Goal: Transaction & Acquisition: Purchase product/service

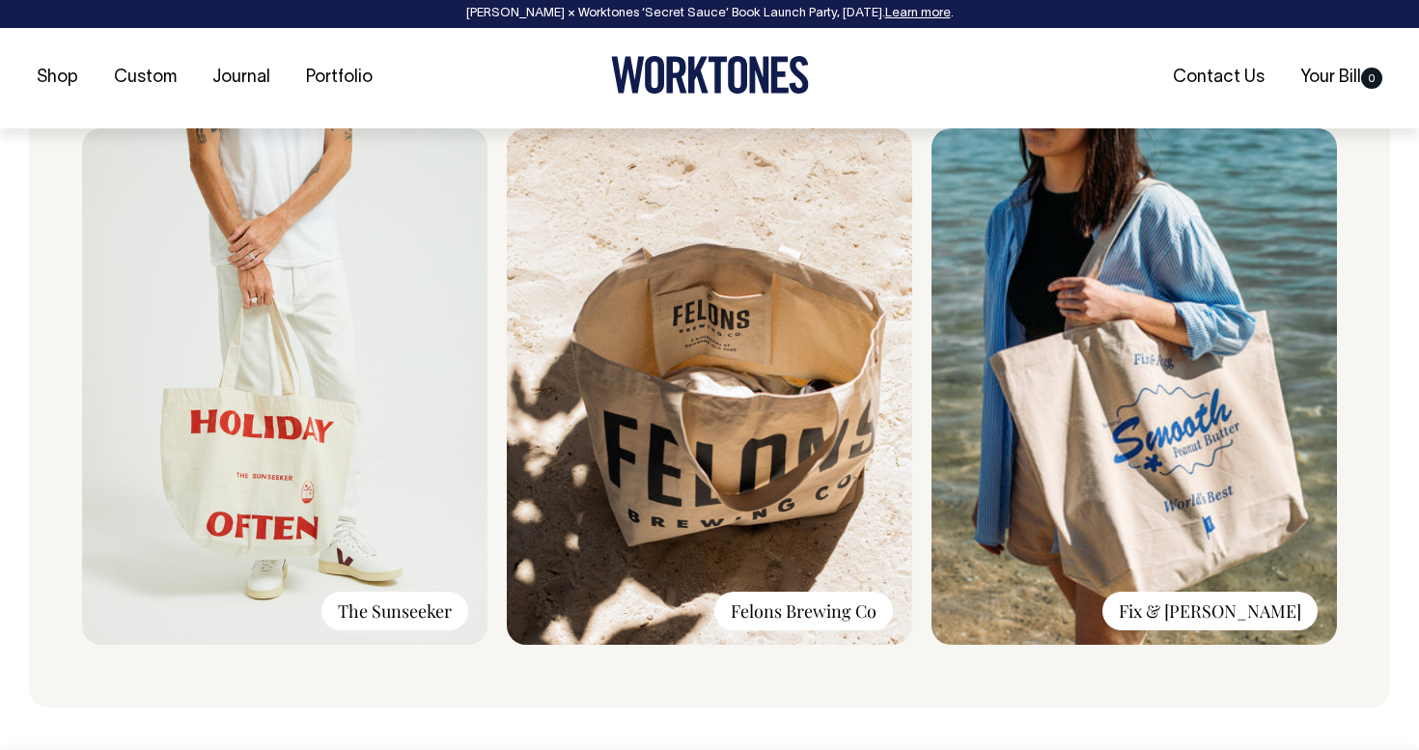
scroll to position [1340, 0]
click at [728, 412] on img at bounding box center [709, 385] width 405 height 516
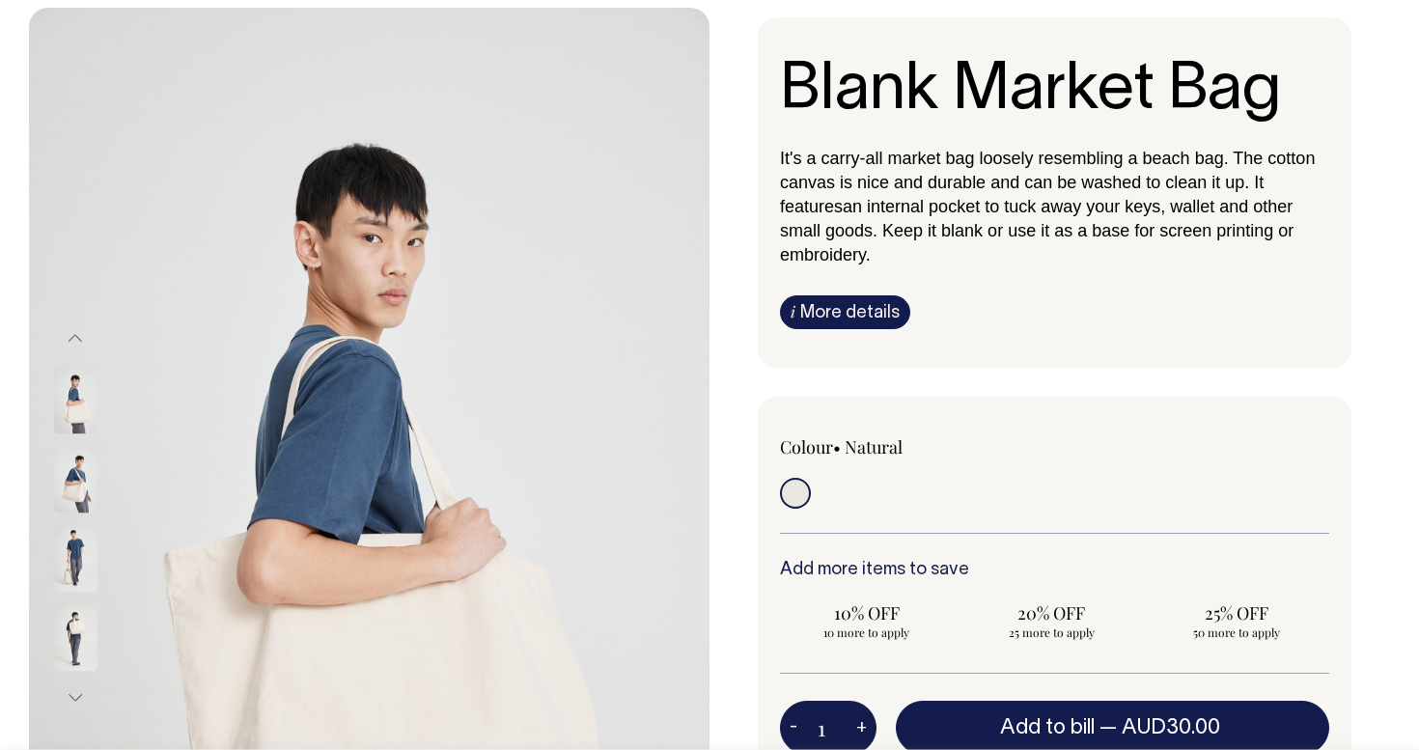
scroll to position [122, 0]
click at [854, 313] on link "i More details" at bounding box center [845, 311] width 130 height 34
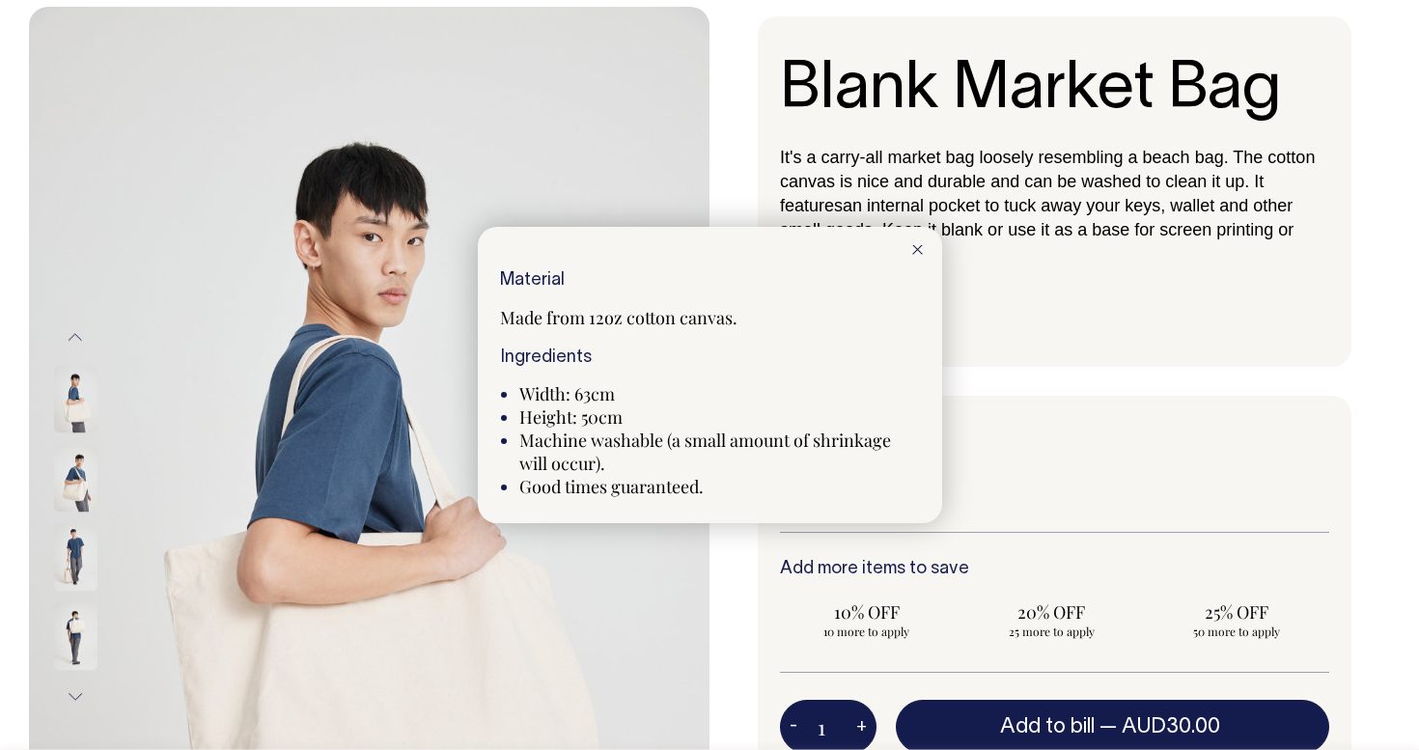
click at [916, 248] on icon at bounding box center [917, 250] width 11 height 10
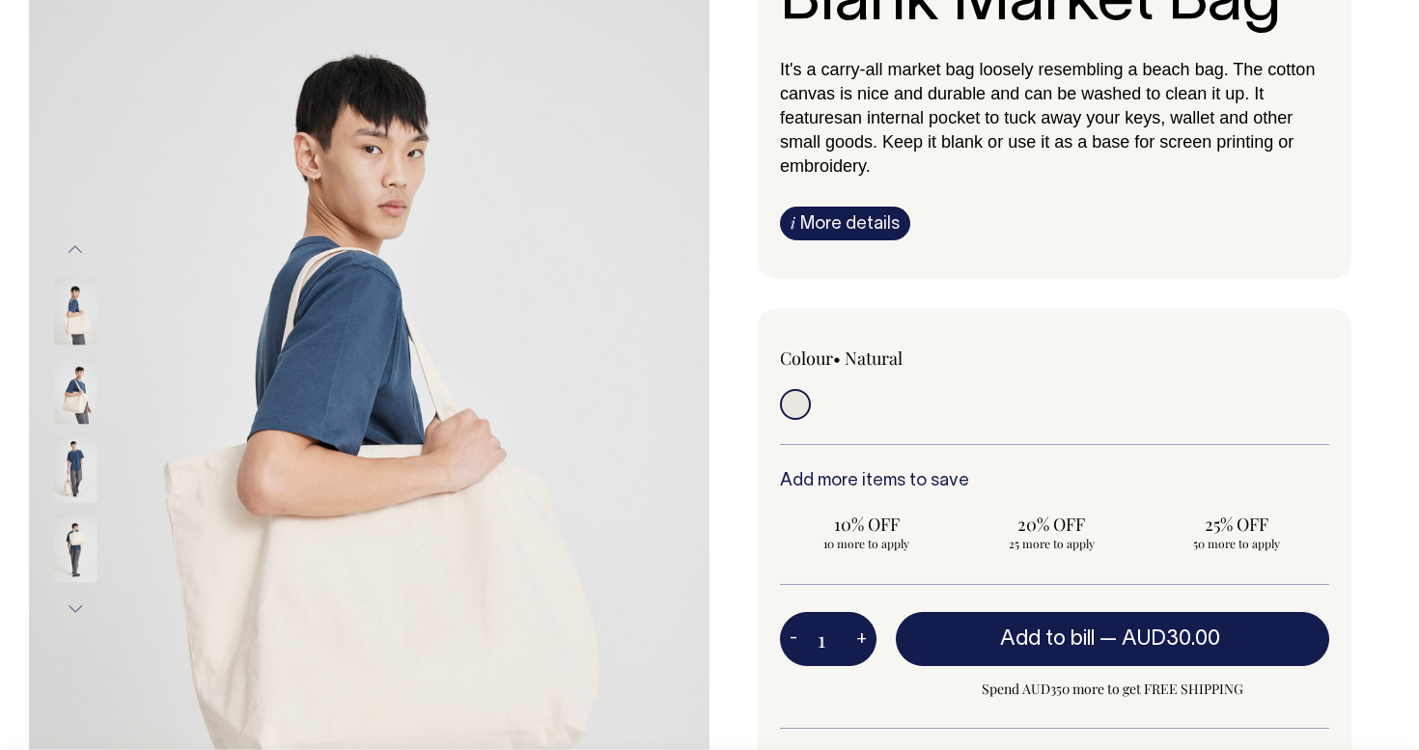
scroll to position [210, 0]
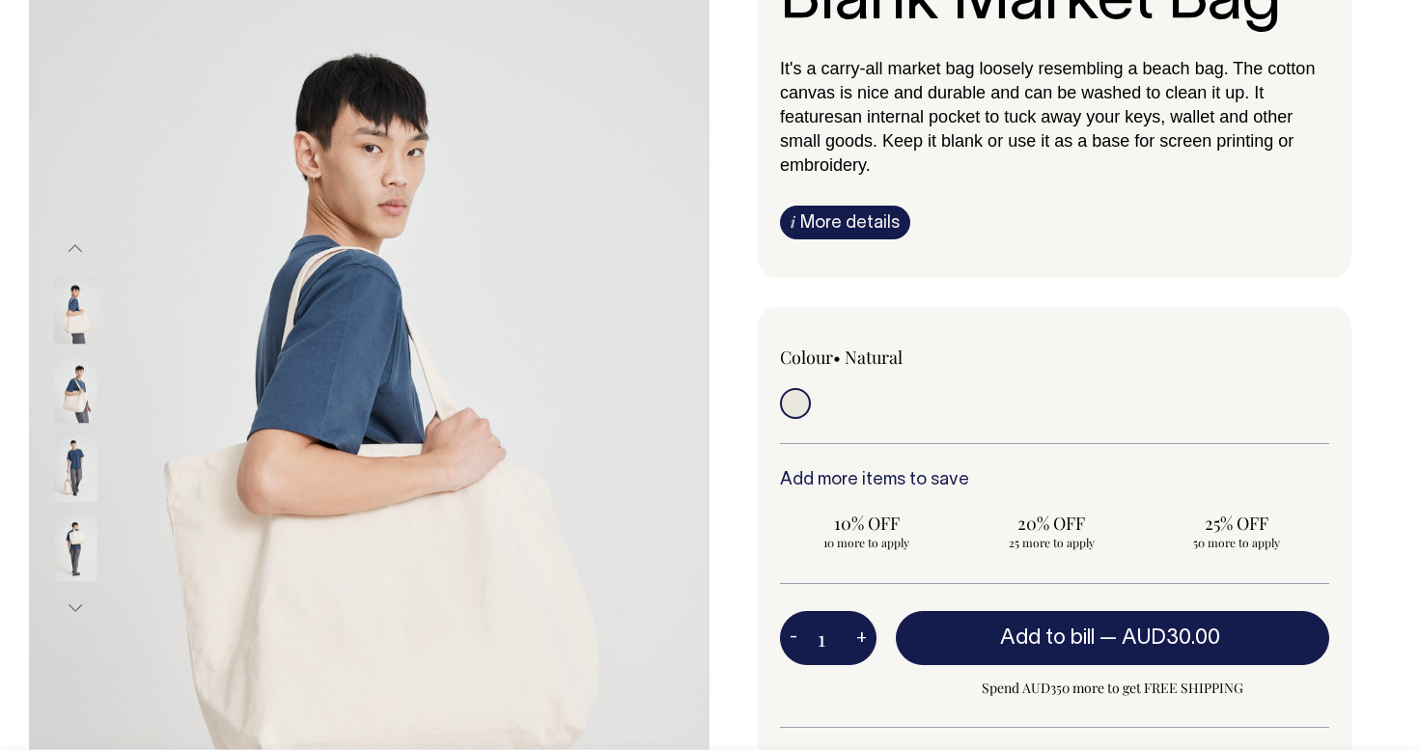
click at [66, 314] on img at bounding box center [75, 310] width 43 height 68
click at [81, 378] on img at bounding box center [75, 389] width 43 height 68
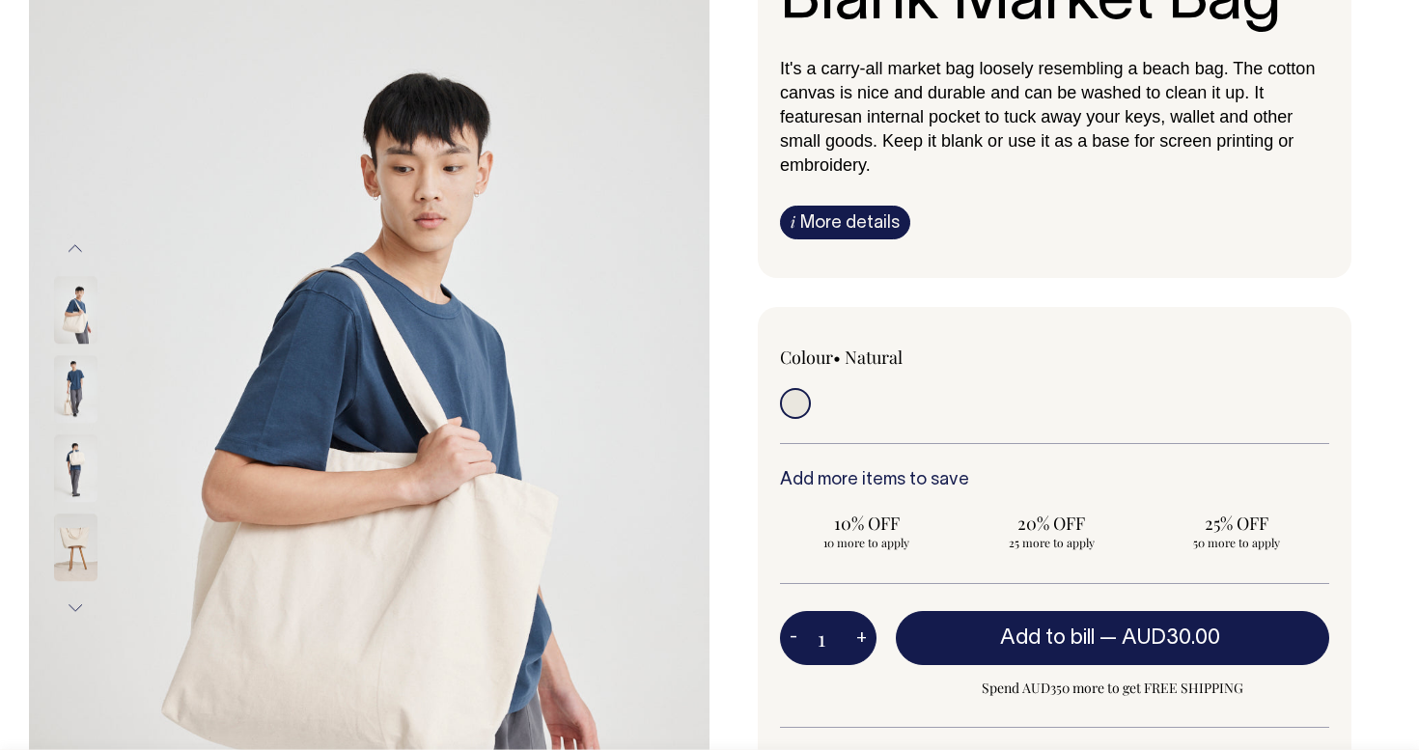
click at [81, 459] on img at bounding box center [75, 468] width 43 height 68
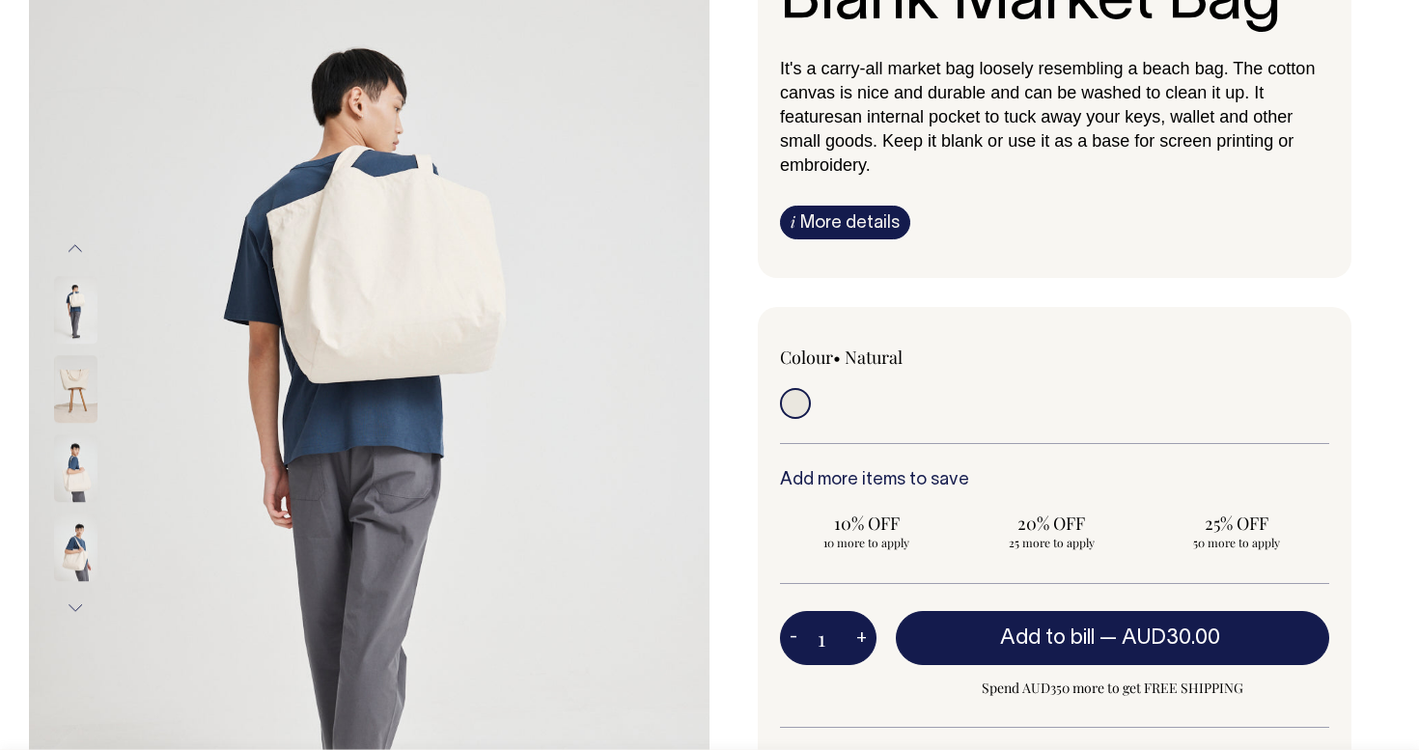
click at [83, 538] on img at bounding box center [75, 547] width 43 height 68
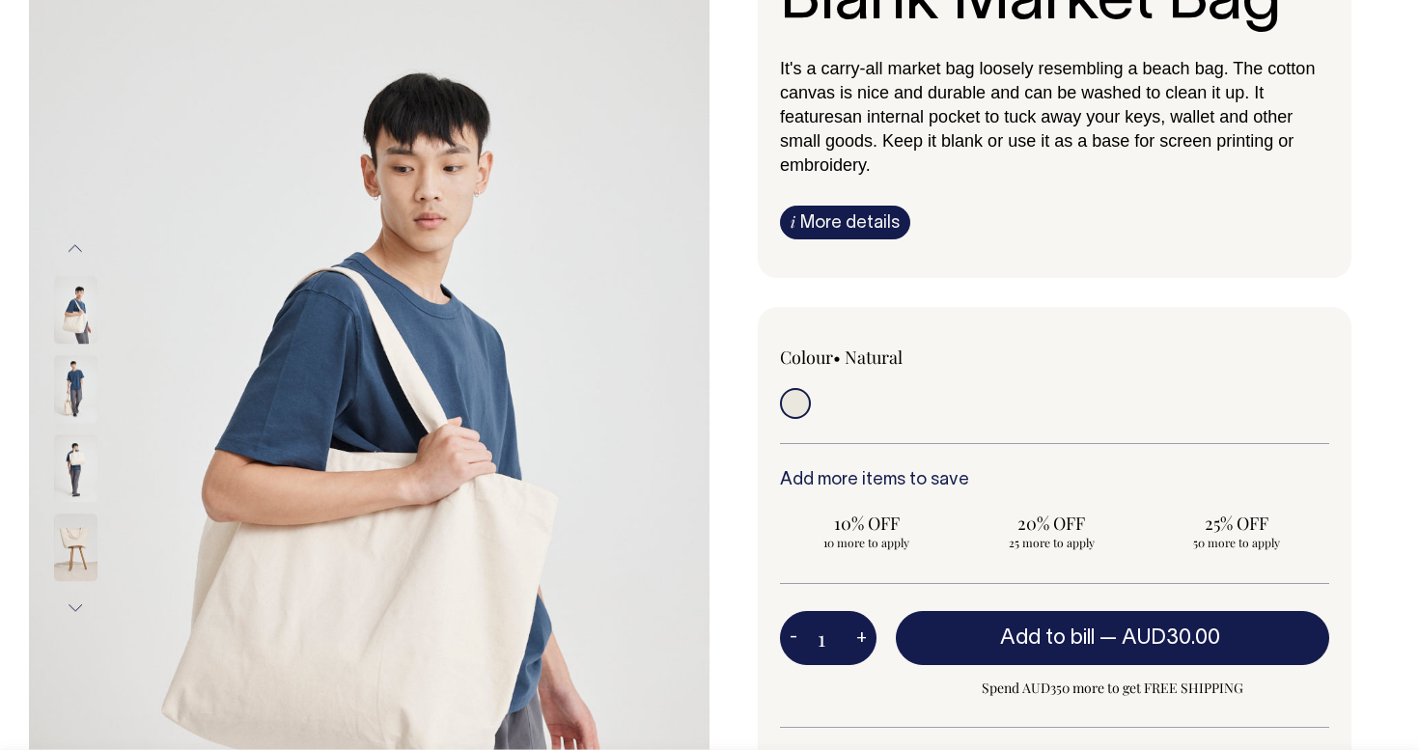
click at [77, 611] on button "Next" at bounding box center [75, 608] width 29 height 43
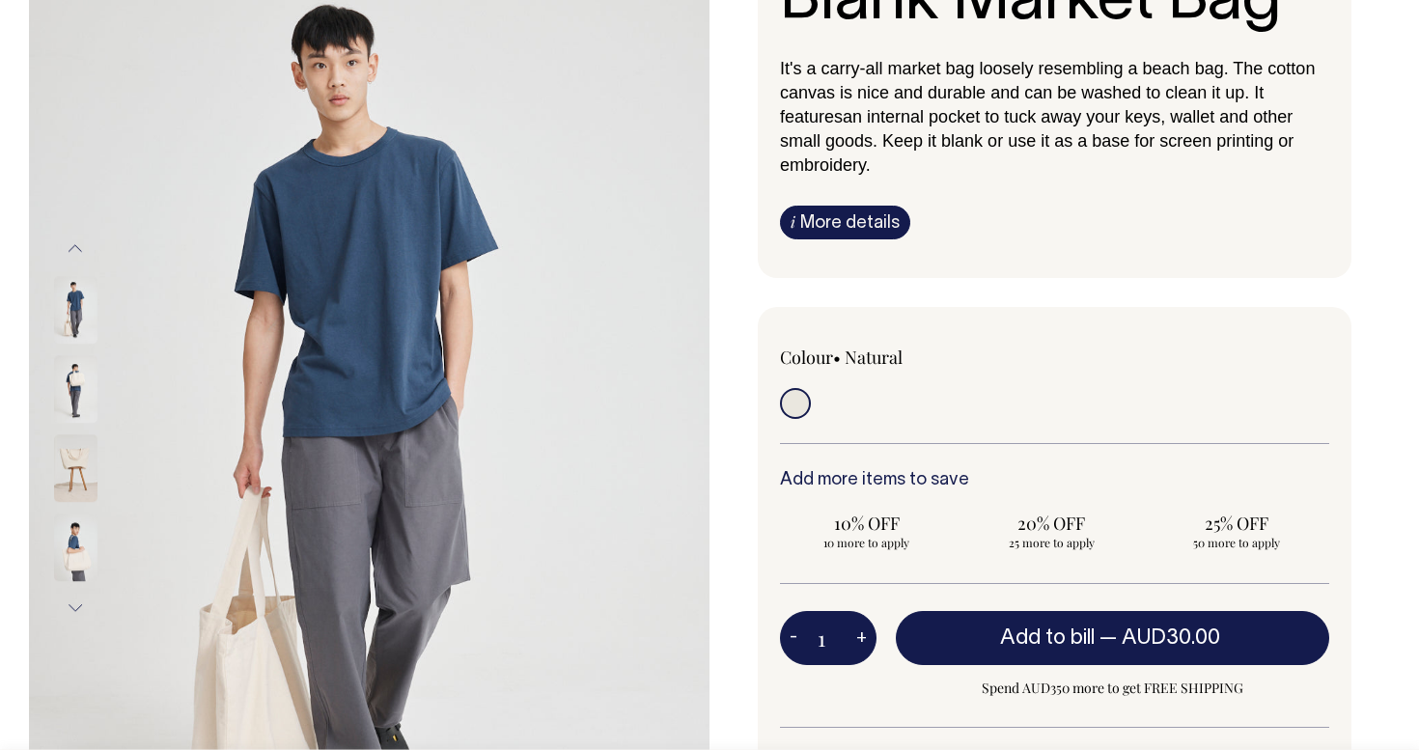
click at [80, 556] on img at bounding box center [75, 547] width 43 height 68
click at [72, 495] on img at bounding box center [75, 468] width 43 height 68
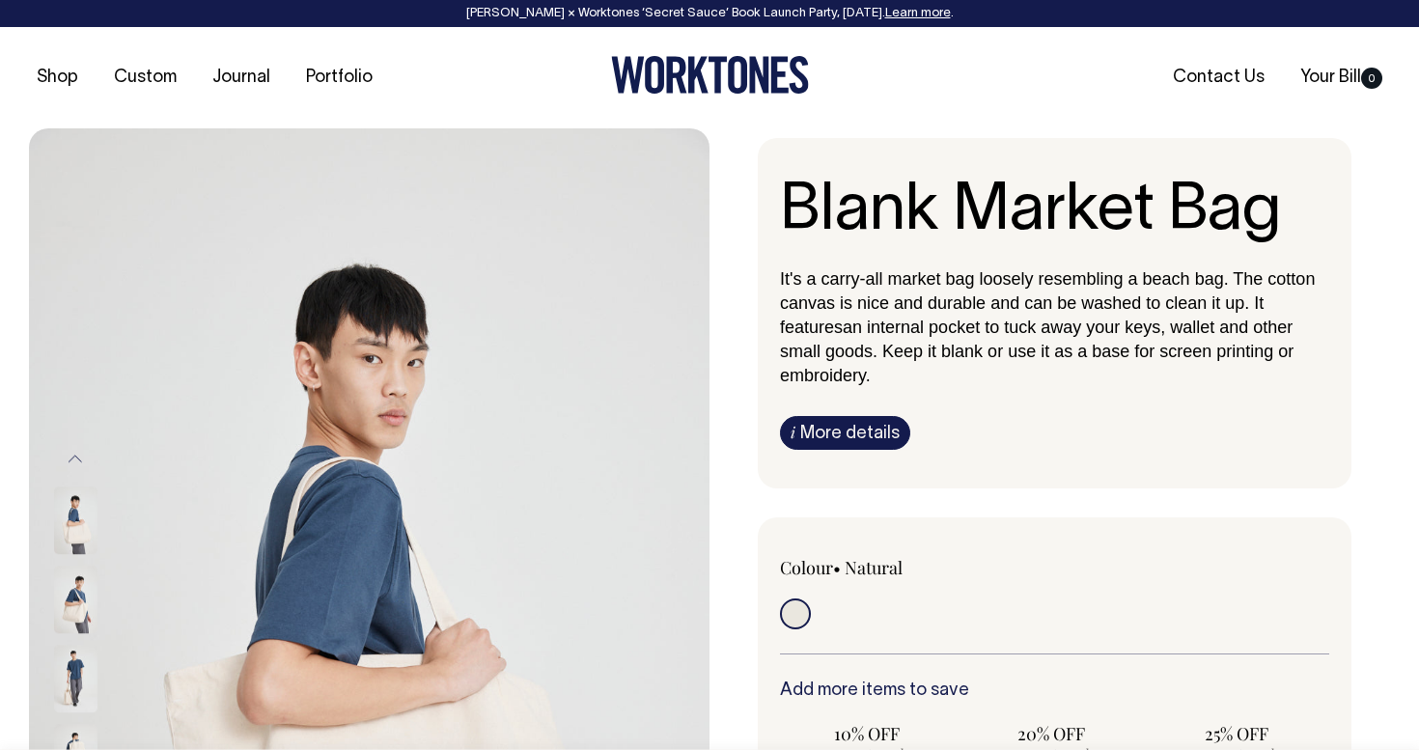
scroll to position [0, 0]
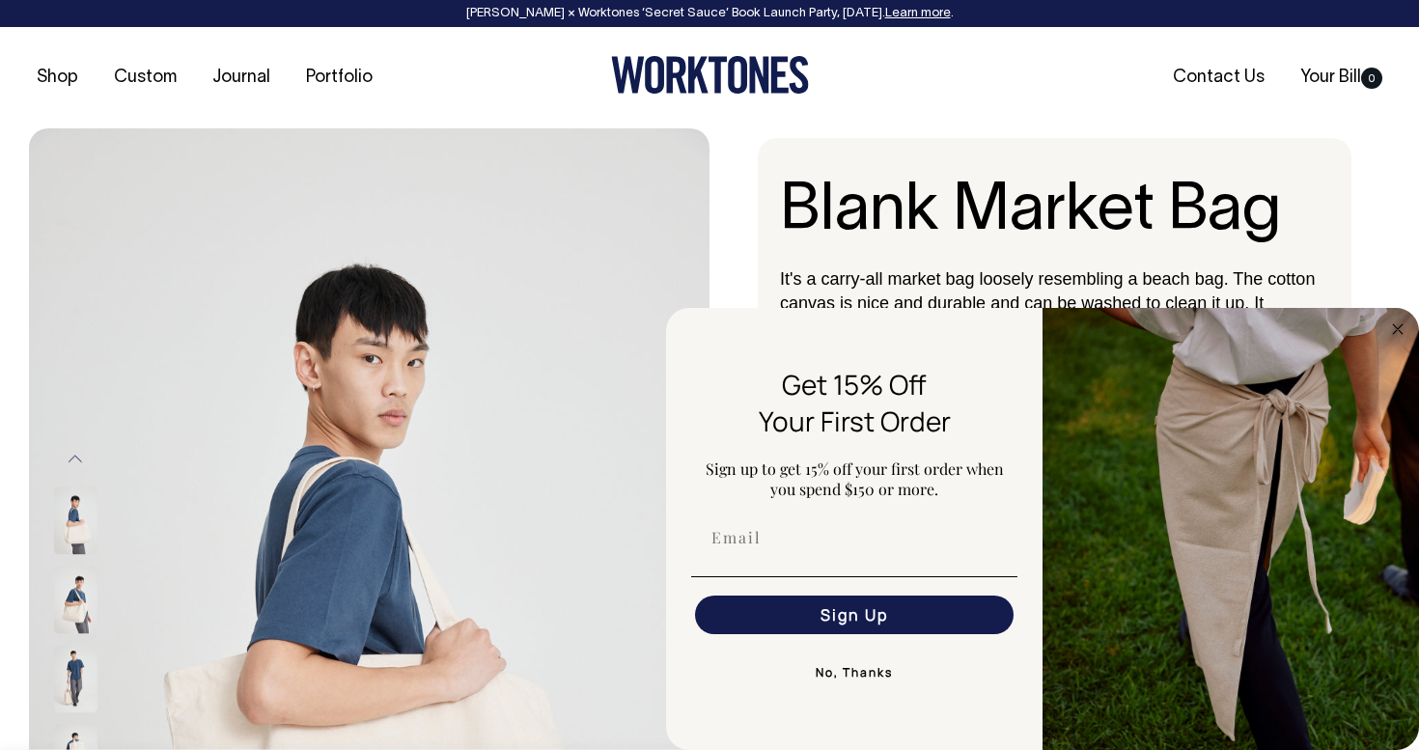
click at [1167, 222] on h1 "Blank Market Bag" at bounding box center [1054, 213] width 549 height 72
click at [1389, 329] on circle "Close dialog" at bounding box center [1398, 328] width 22 height 22
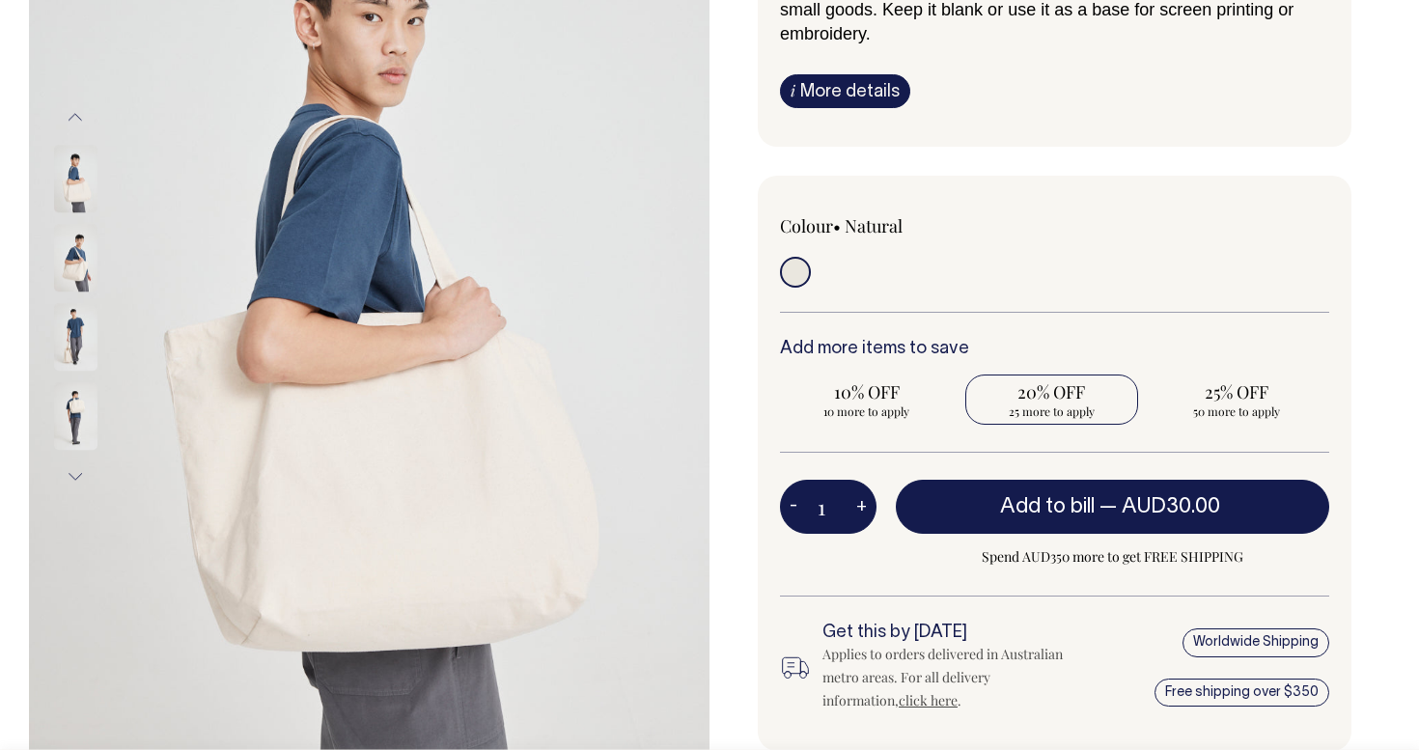
click at [1052, 405] on span "25 more to apply" at bounding box center [1052, 410] width 154 height 15
click at [1052, 405] on input "20% OFF 25 more to apply" at bounding box center [1052, 399] width 174 height 50
radio input "true"
type input "25"
radio input "true"
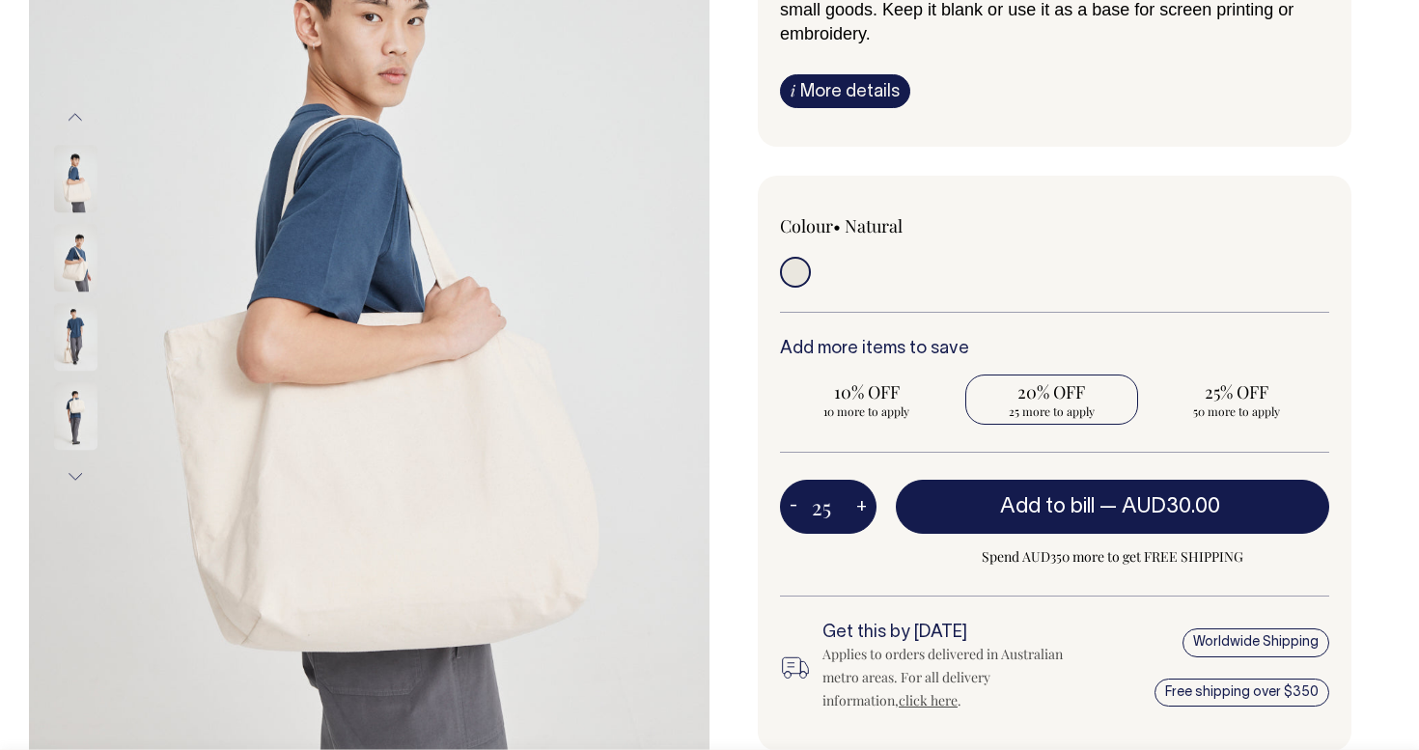
type input "25"
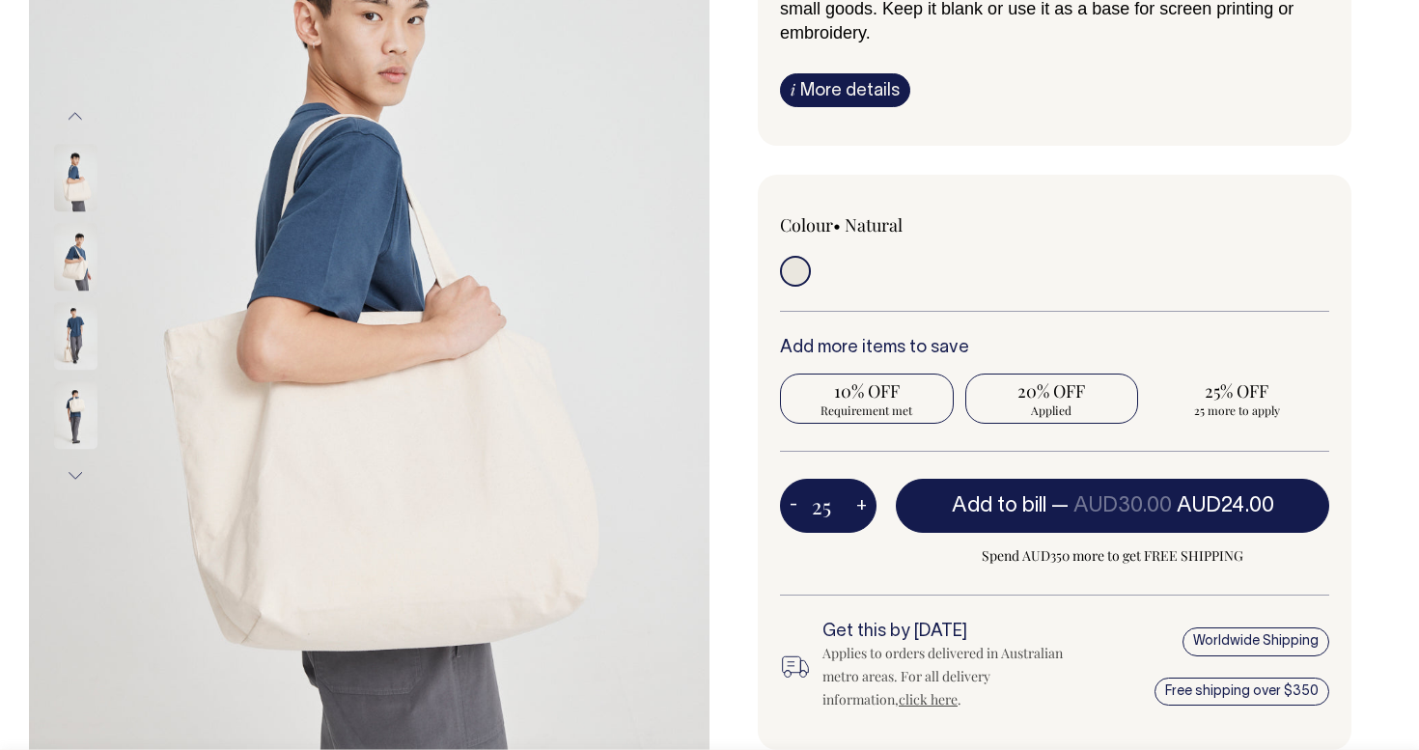
click at [893, 394] on span "10% OFF" at bounding box center [866, 390] width 154 height 23
click at [893, 394] on input "10% OFF Requirement met" at bounding box center [867, 398] width 174 height 50
radio input "true"
type input "10"
radio input "true"
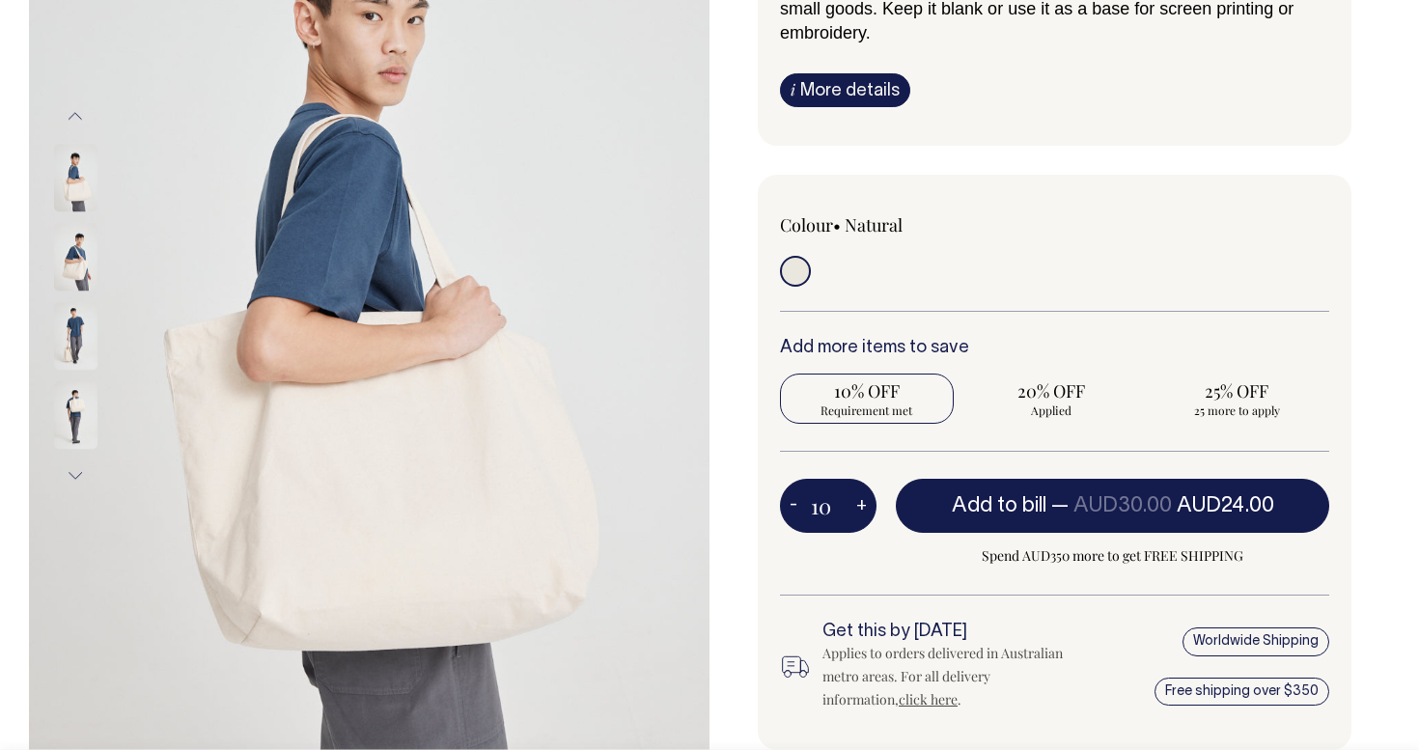
type input "10"
click at [798, 519] on button "-" at bounding box center [793, 505] width 27 height 39
type input "9"
radio input "false"
type input "9"
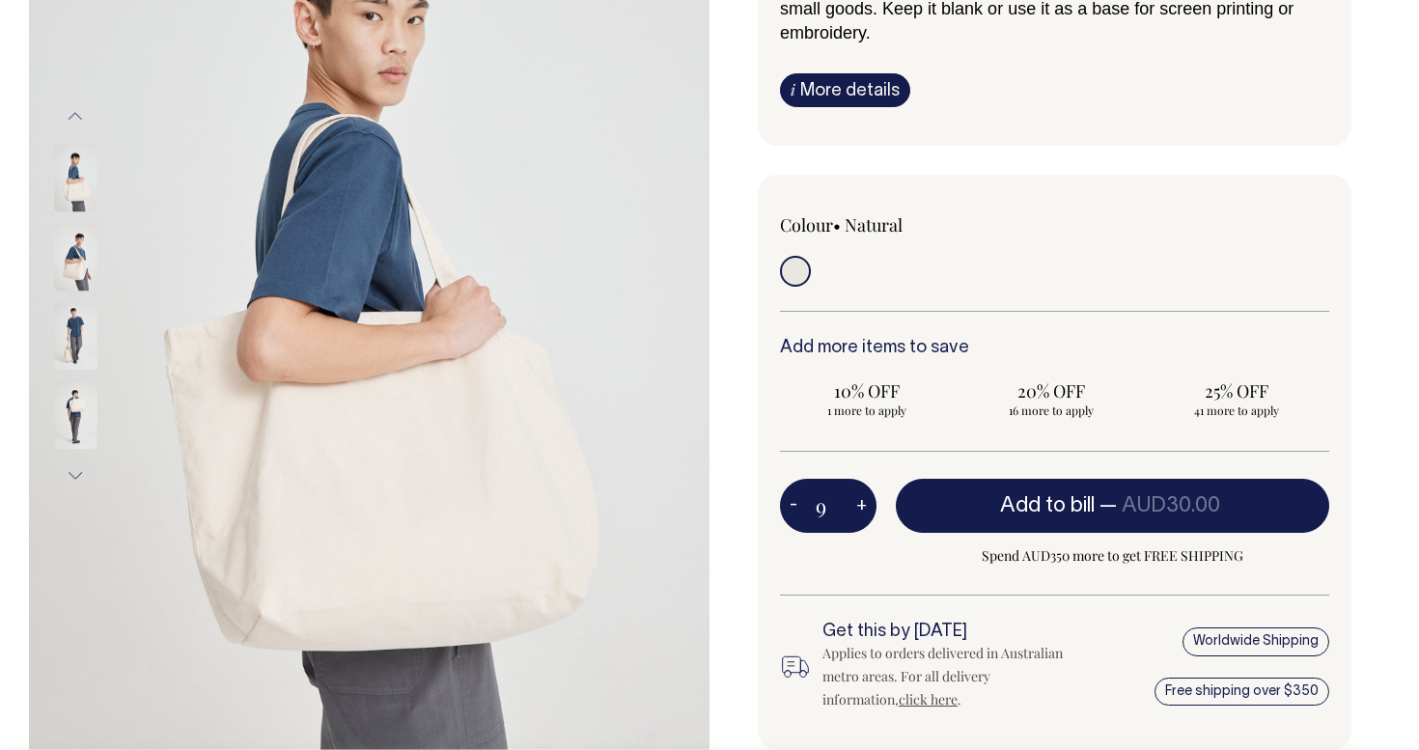
click at [792, 504] on button "-" at bounding box center [793, 505] width 27 height 39
type input "8"
click at [792, 504] on button "-" at bounding box center [793, 505] width 27 height 39
type input "7"
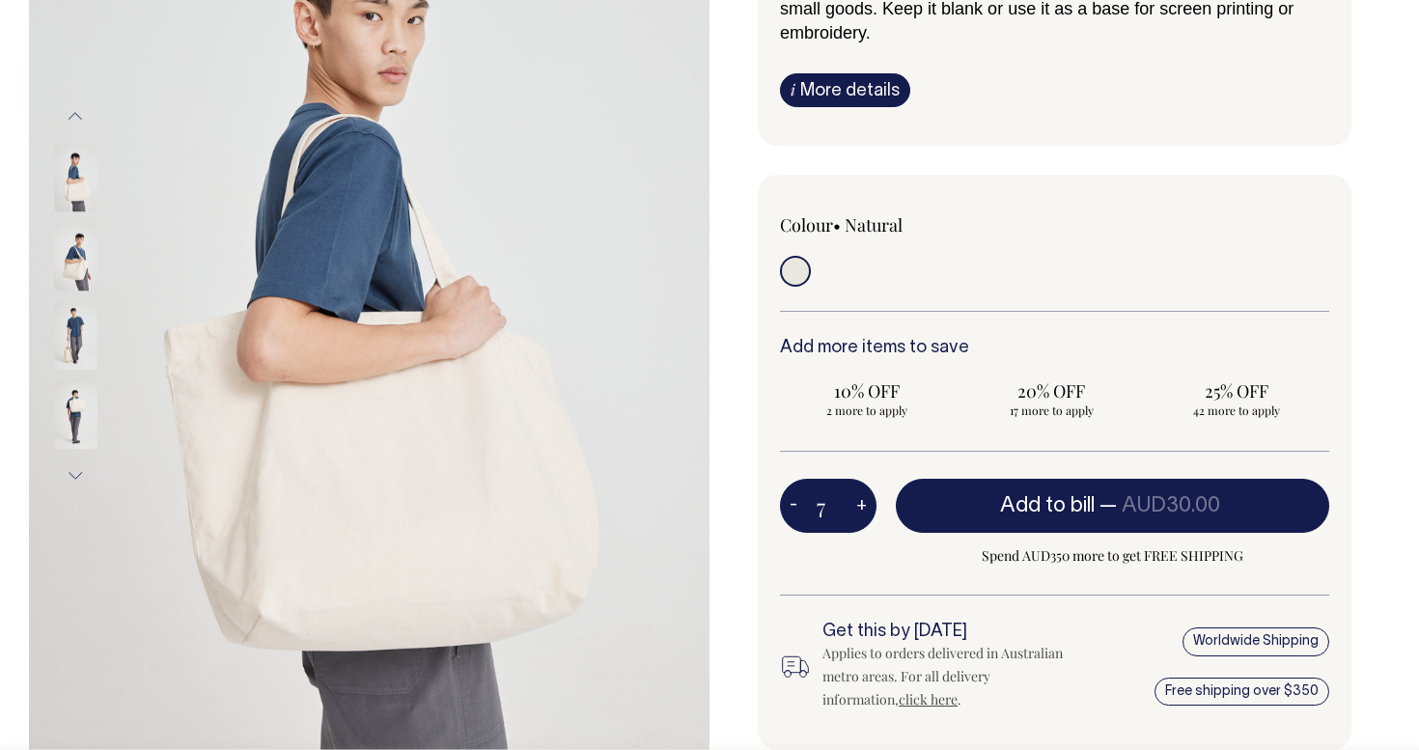
type input "7"
click at [792, 504] on button "-" at bounding box center [793, 505] width 27 height 39
type input "6"
click at [792, 504] on button "-" at bounding box center [793, 505] width 27 height 39
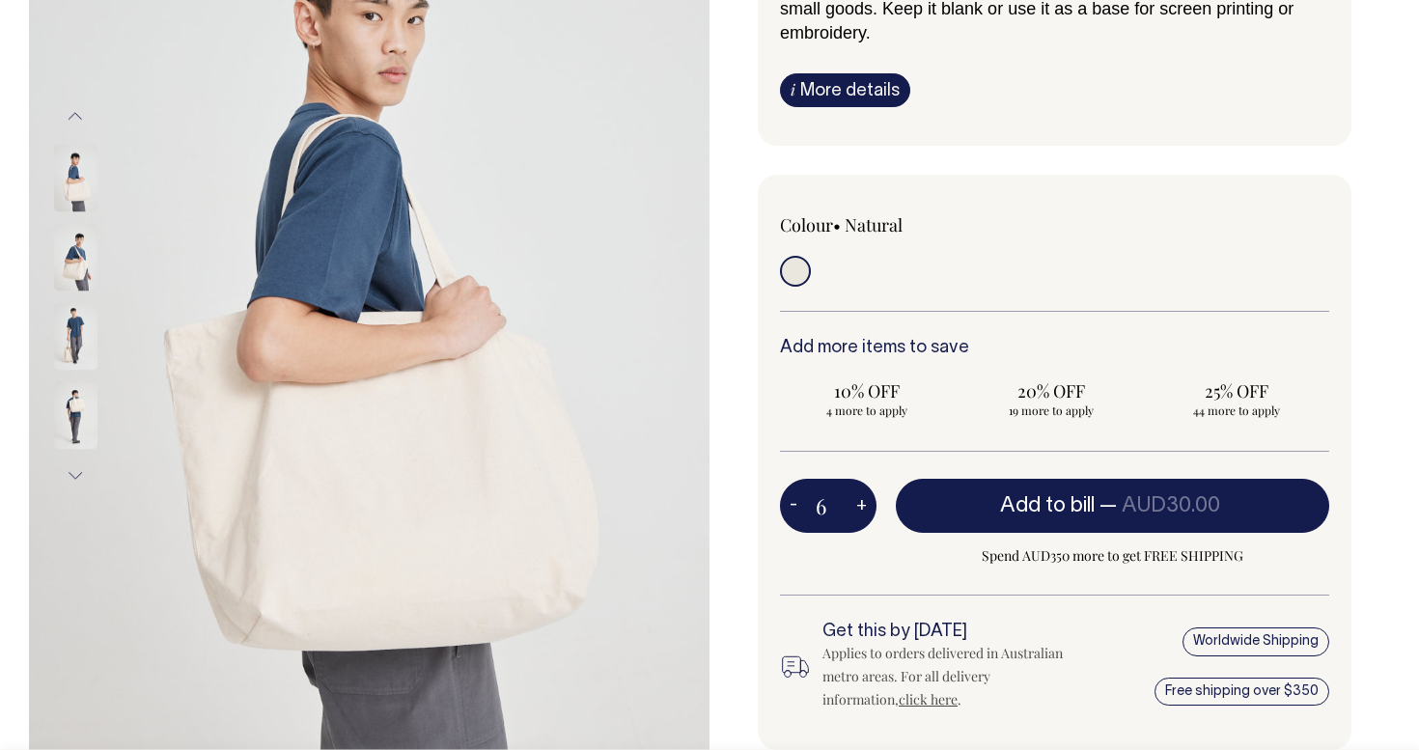
type input "5"
click at [792, 504] on button "-" at bounding box center [793, 505] width 27 height 39
type input "4"
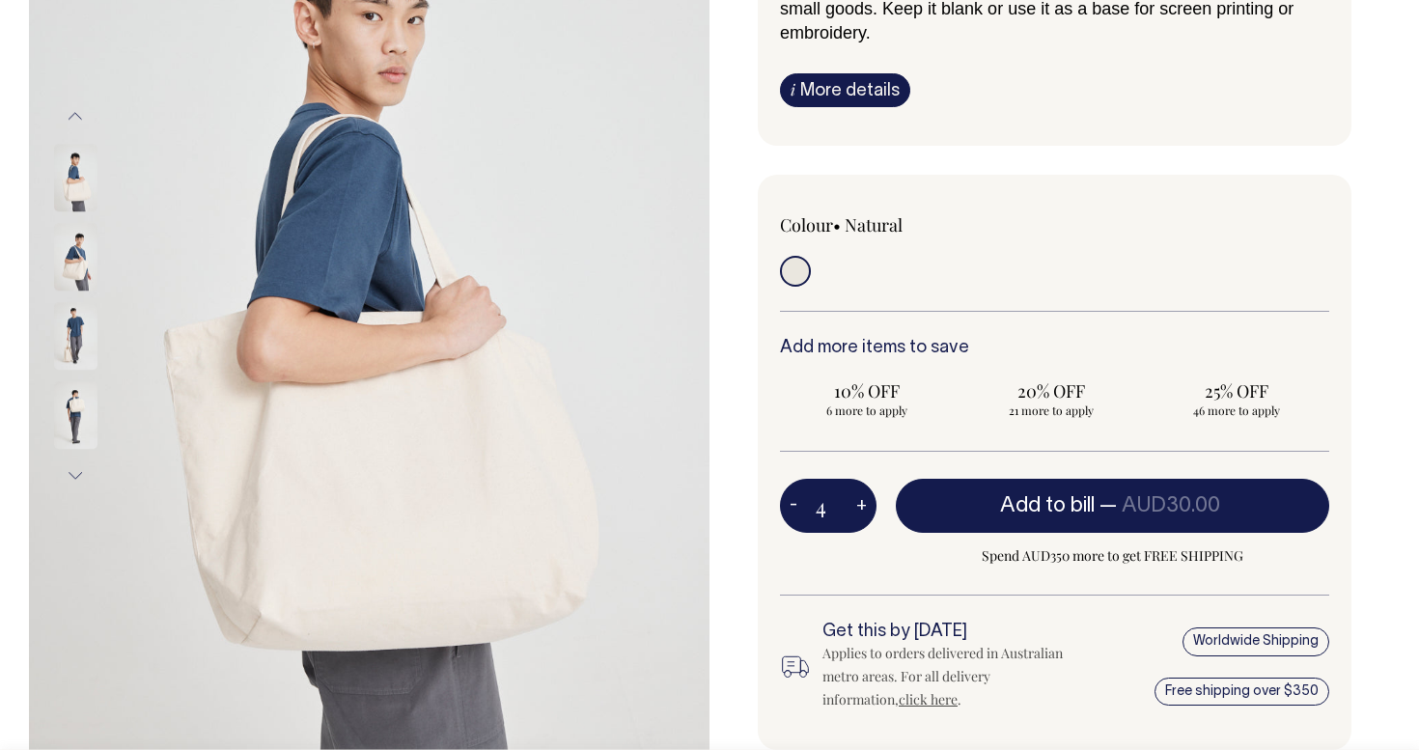
click at [792, 504] on button "-" at bounding box center [793, 505] width 27 height 39
type input "3"
click at [792, 504] on button "-" at bounding box center [793, 505] width 27 height 39
type input "2"
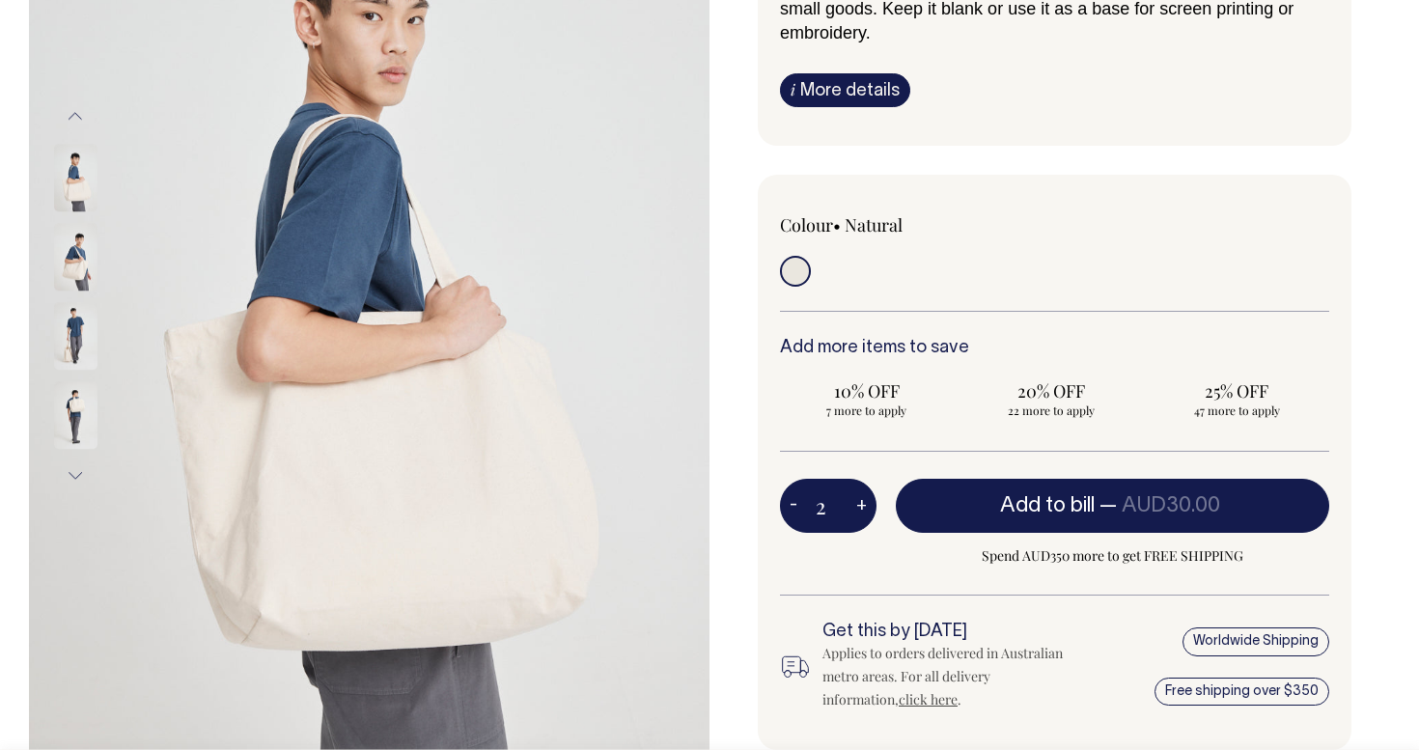
type input "2"
click at [792, 504] on button "-" at bounding box center [793, 505] width 27 height 39
type input "1"
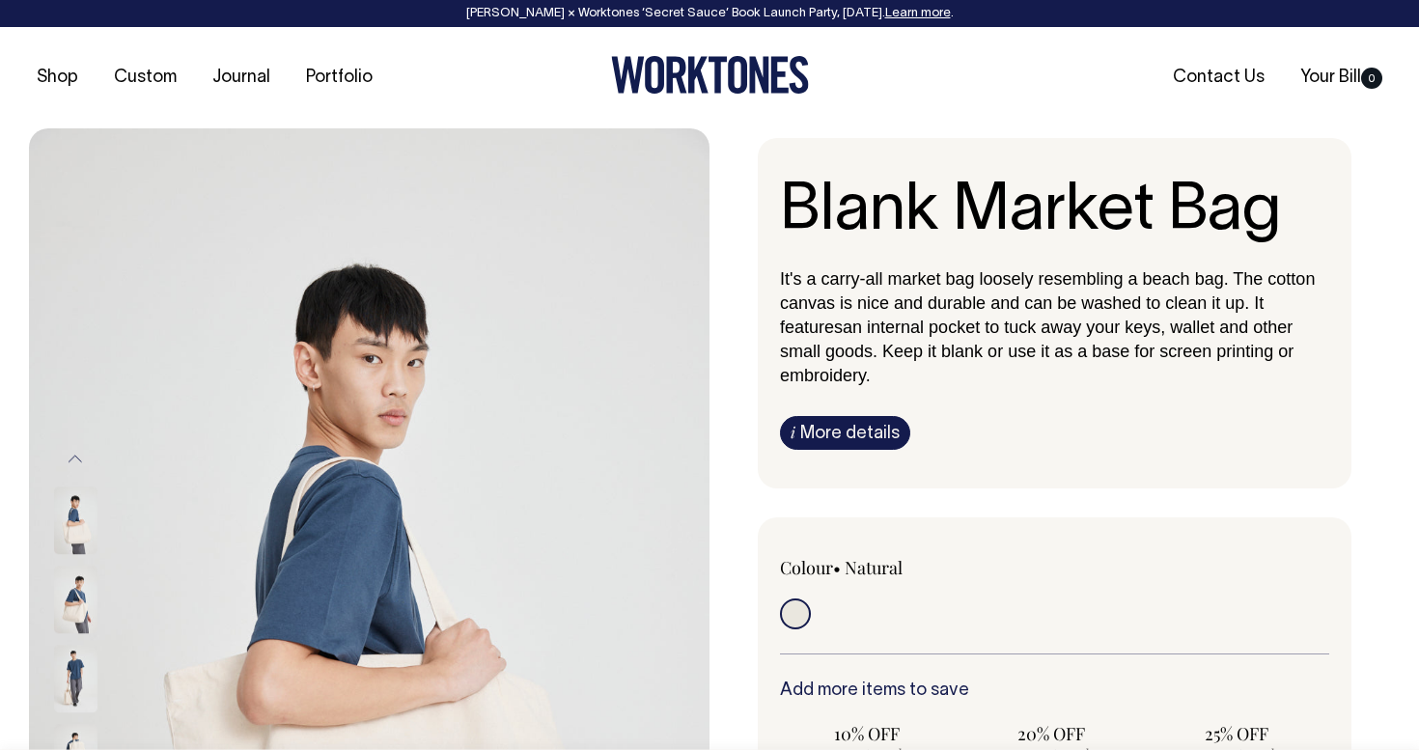
scroll to position [0, 0]
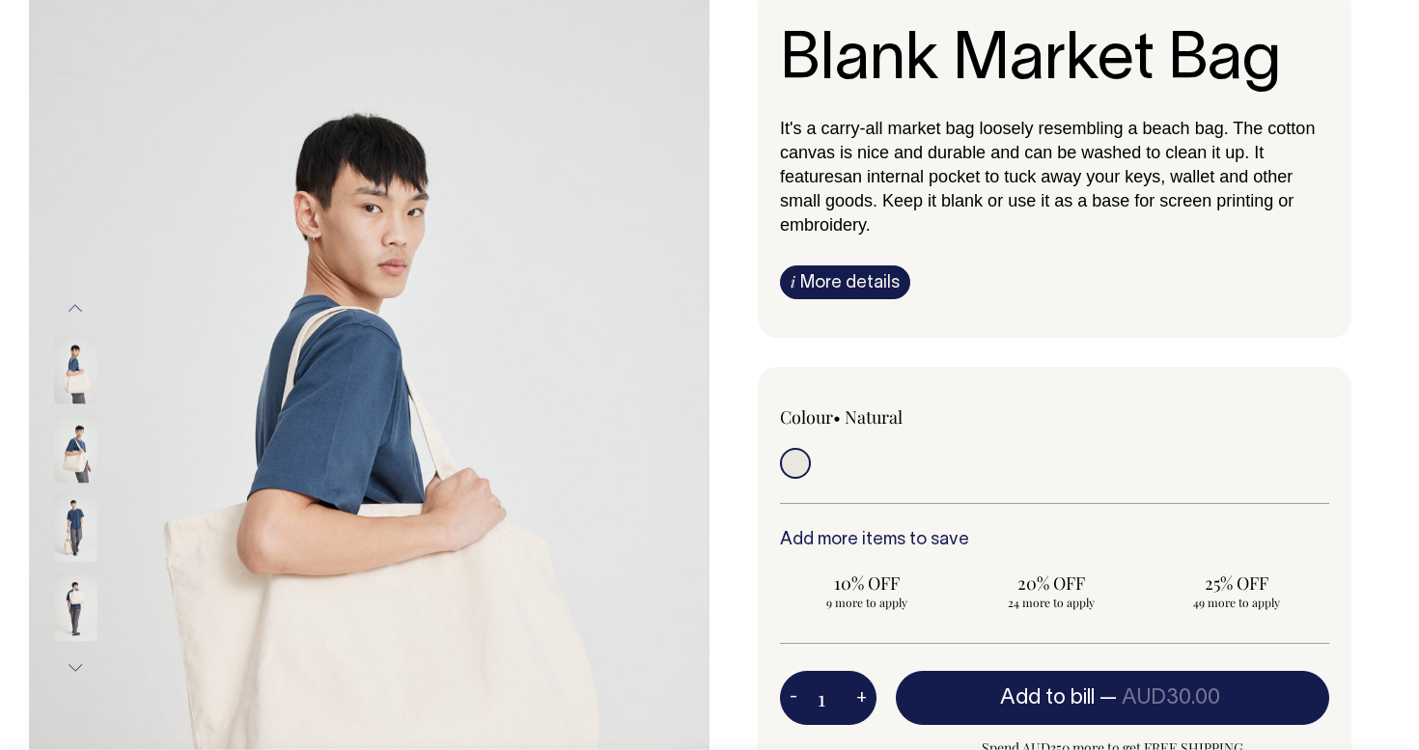
click at [863, 262] on div "It's a carry-all market bag loosely resembling a beach bag. The cotton canvas i…" at bounding box center [1054, 207] width 549 height 183
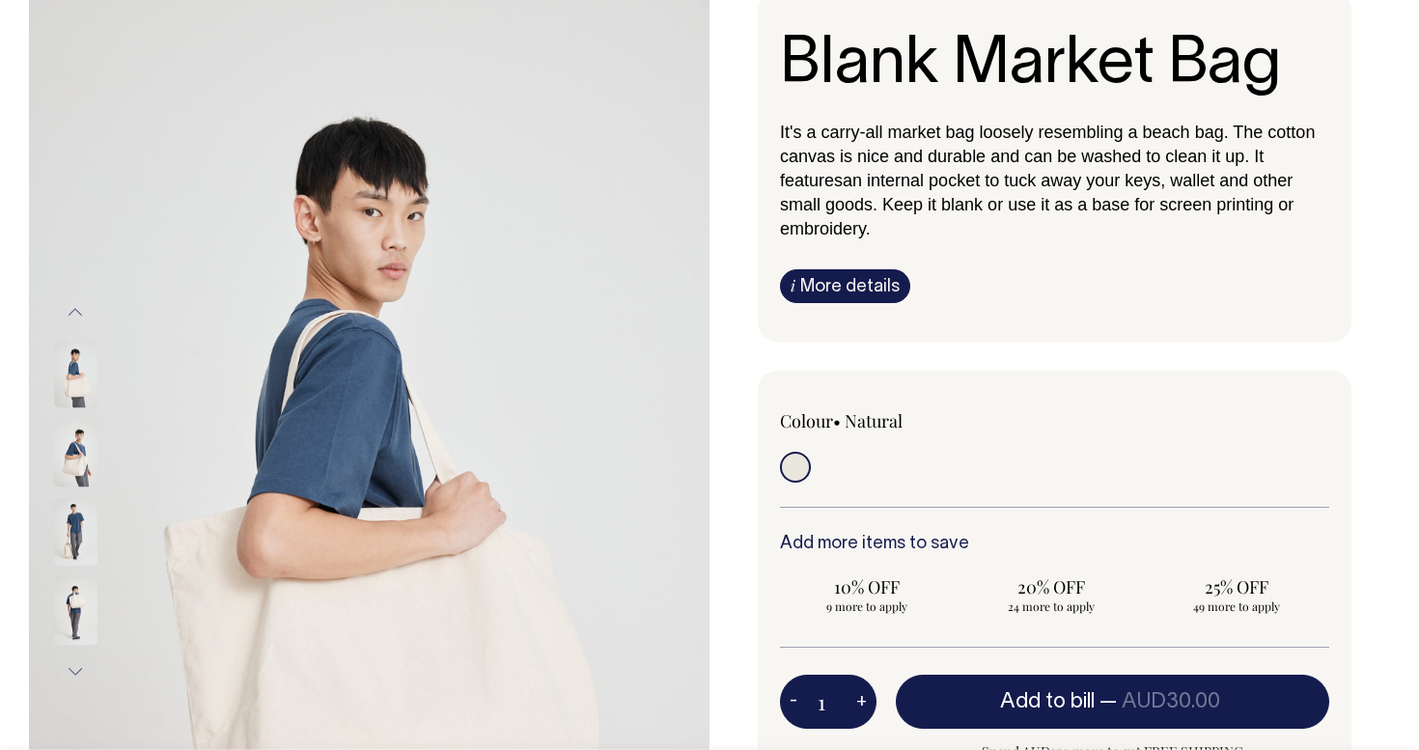
click at [861, 284] on link "i More details" at bounding box center [845, 286] width 130 height 34
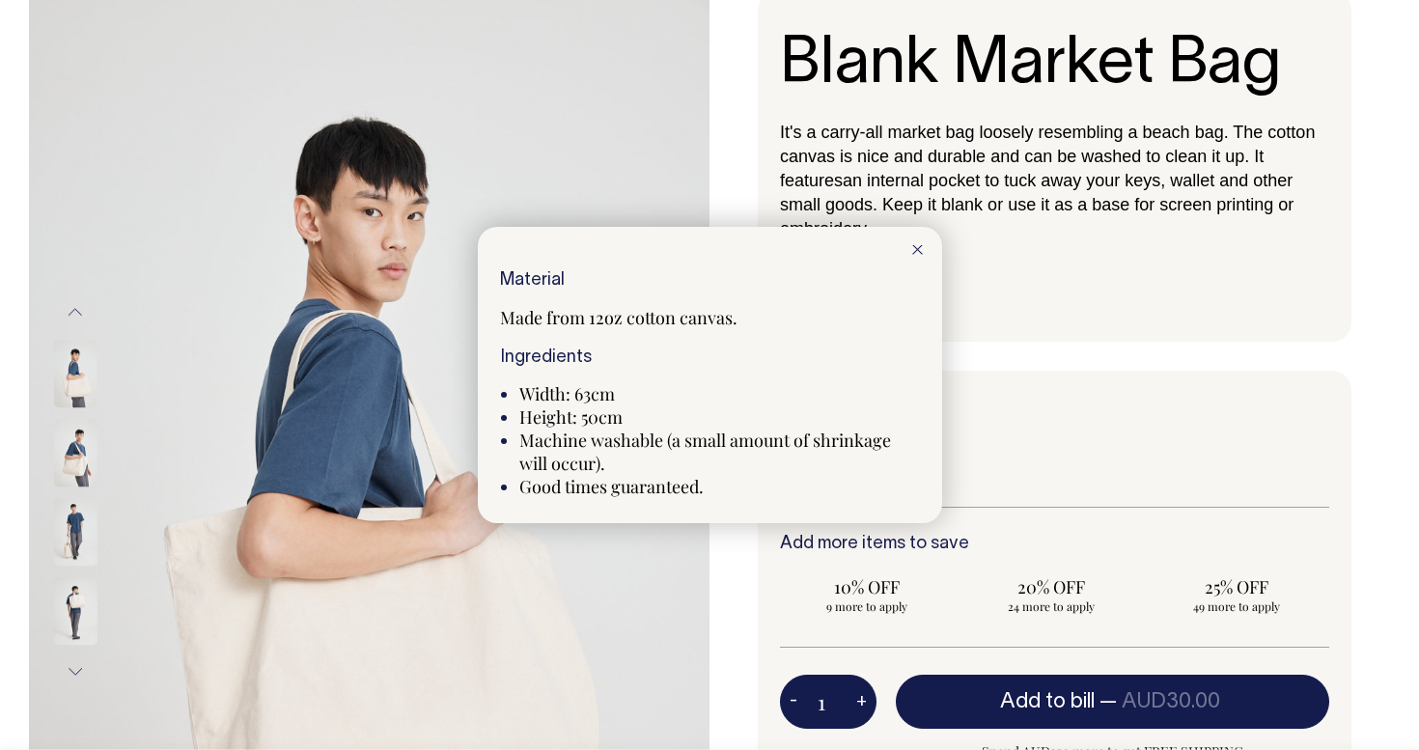
drag, startPoint x: 633, startPoint y: 423, endPoint x: 510, endPoint y: 402, distance: 125.2
click at [510, 401] on div "Material Made from 12oz cotton canvas. Ingredients Width: 63cm Height: 50cm Mac…" at bounding box center [710, 385] width 420 height 228
copy ul "Width: 63cm Height: 50cm"
click at [1091, 396] on div at bounding box center [709, 375] width 1419 height 750
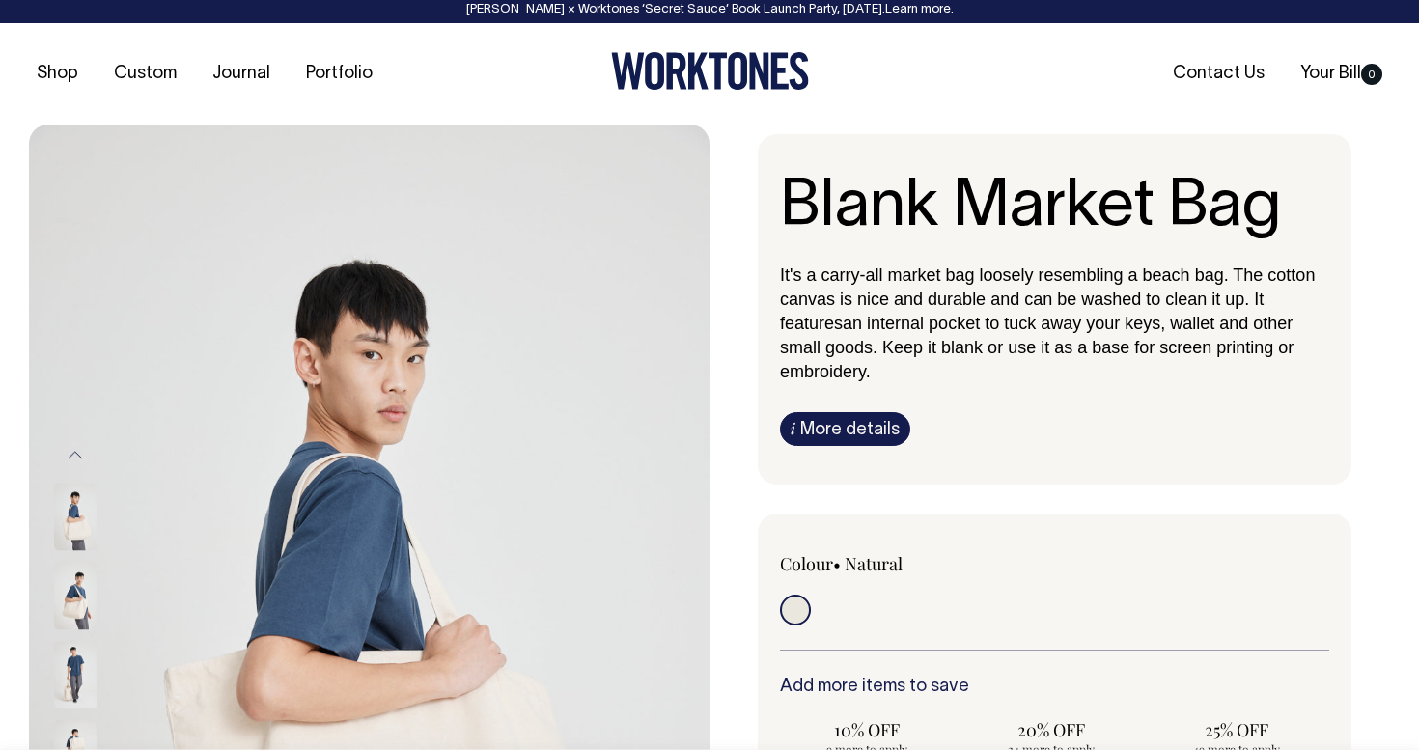
click at [861, 422] on link "i More details" at bounding box center [845, 429] width 130 height 34
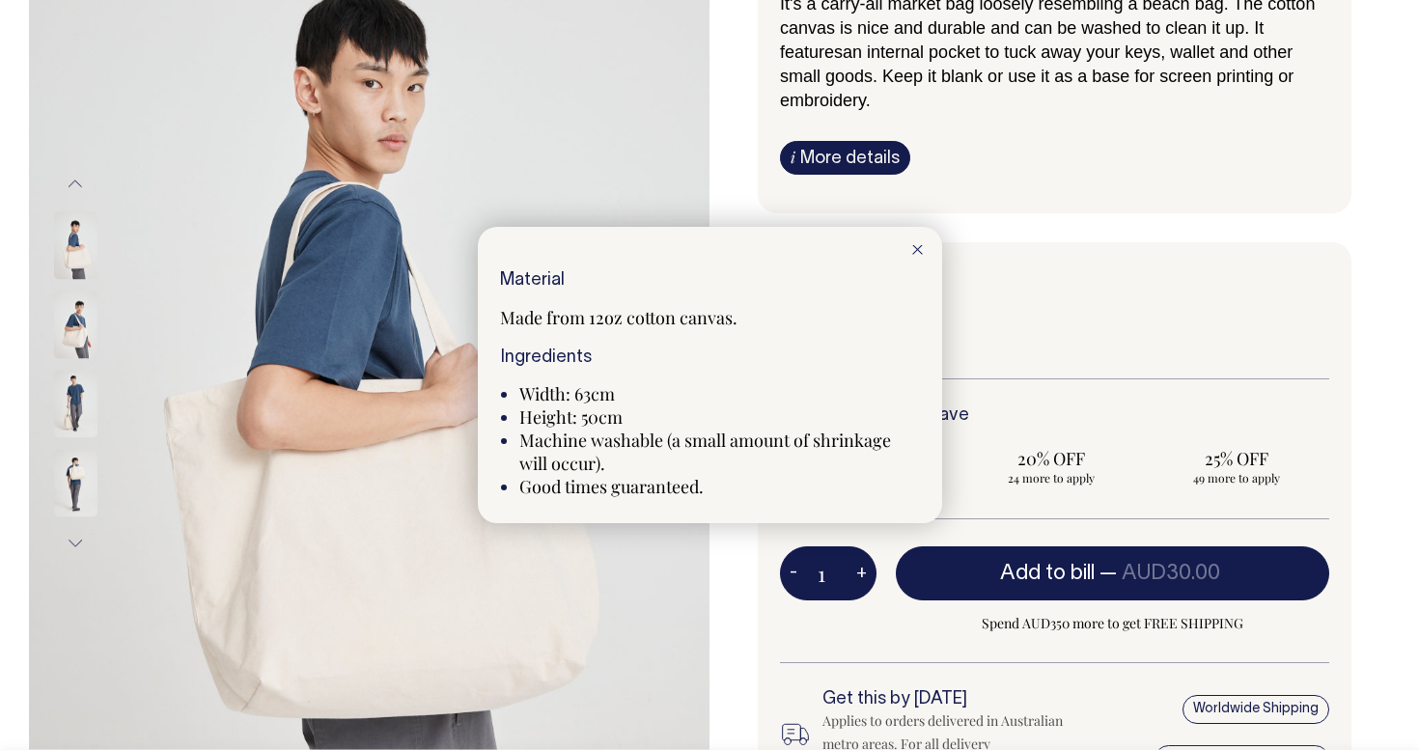
scroll to position [276, 0]
click at [917, 247] on icon at bounding box center [917, 250] width 11 height 10
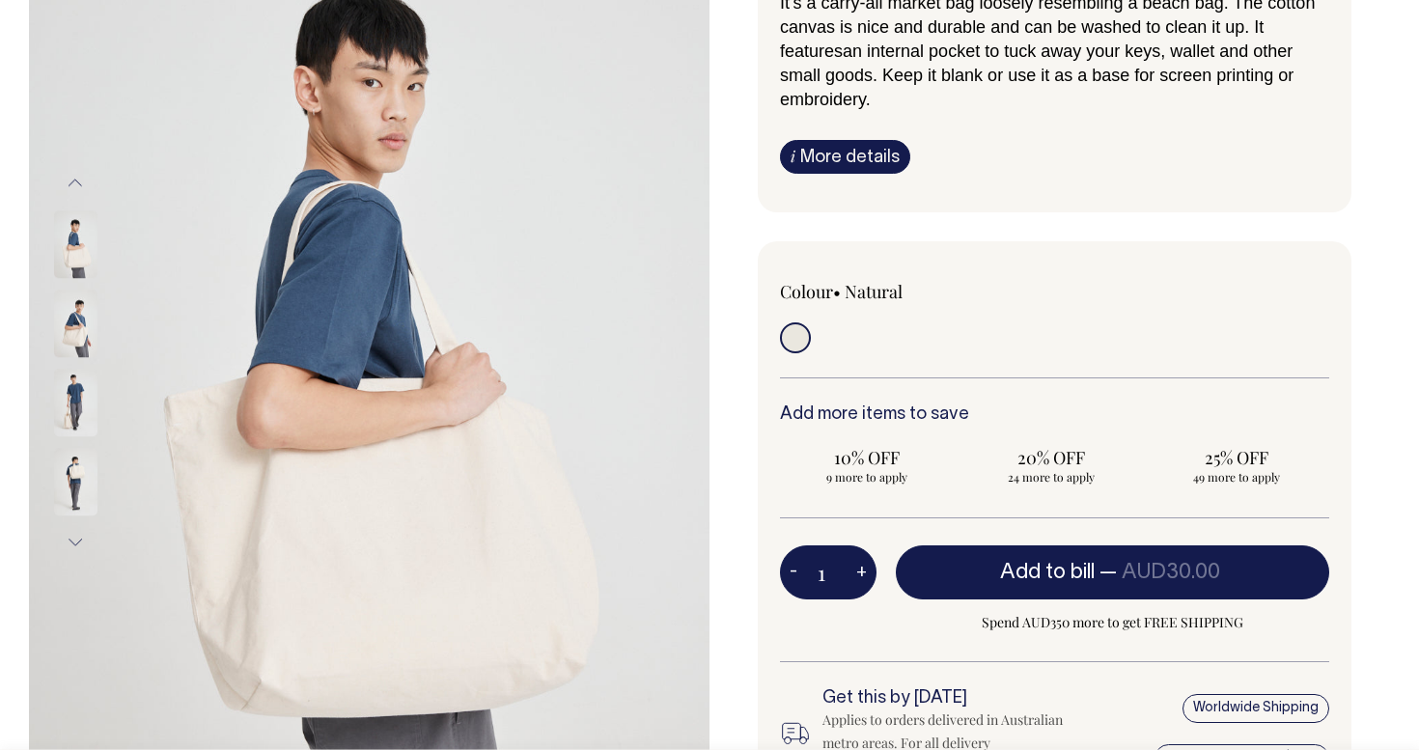
click at [841, 161] on link "i More details" at bounding box center [845, 157] width 130 height 34
